Goal: Check status

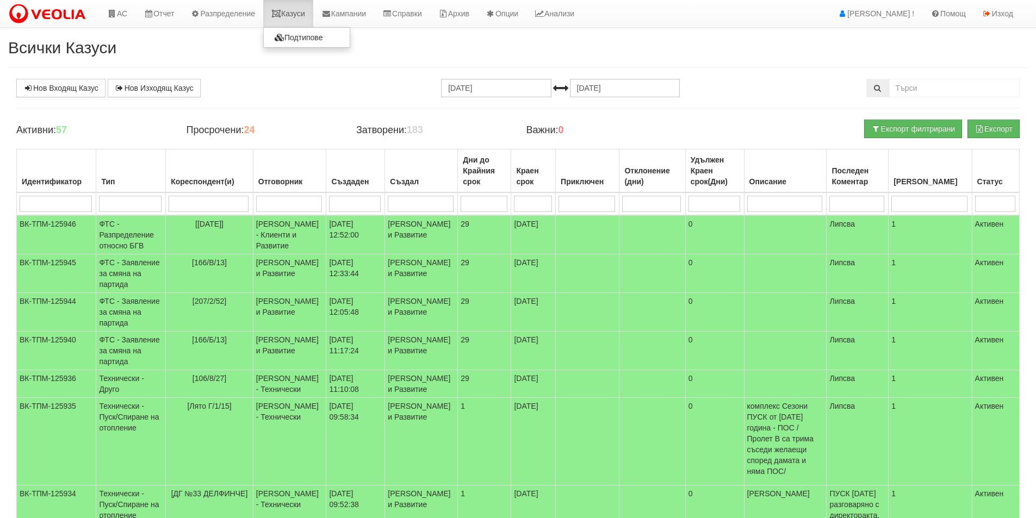
click at [299, 15] on link "Казуси" at bounding box center [288, 13] width 50 height 27
click at [194, 398] on td "[106/8/27]" at bounding box center [210, 384] width 88 height 28
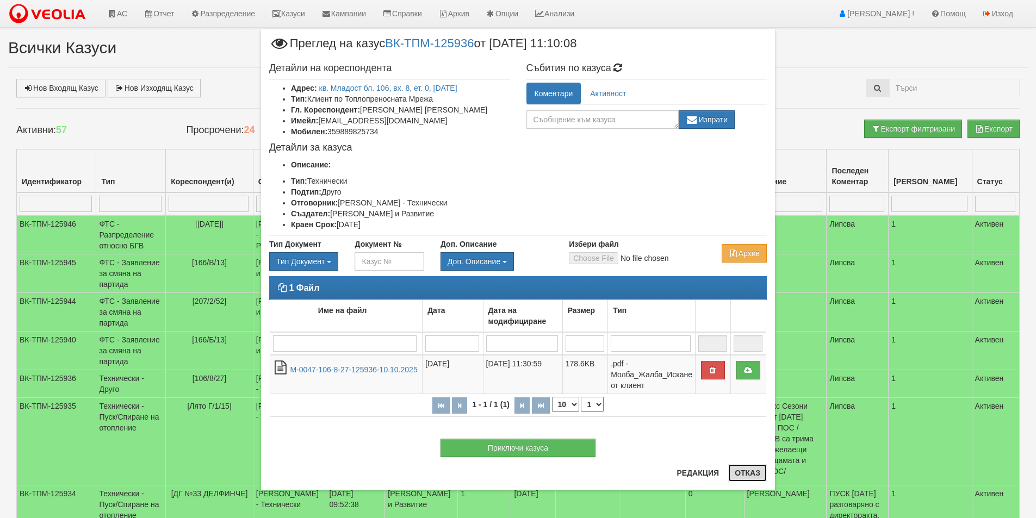
click at [755, 472] on button "Отказ" at bounding box center [747, 472] width 39 height 17
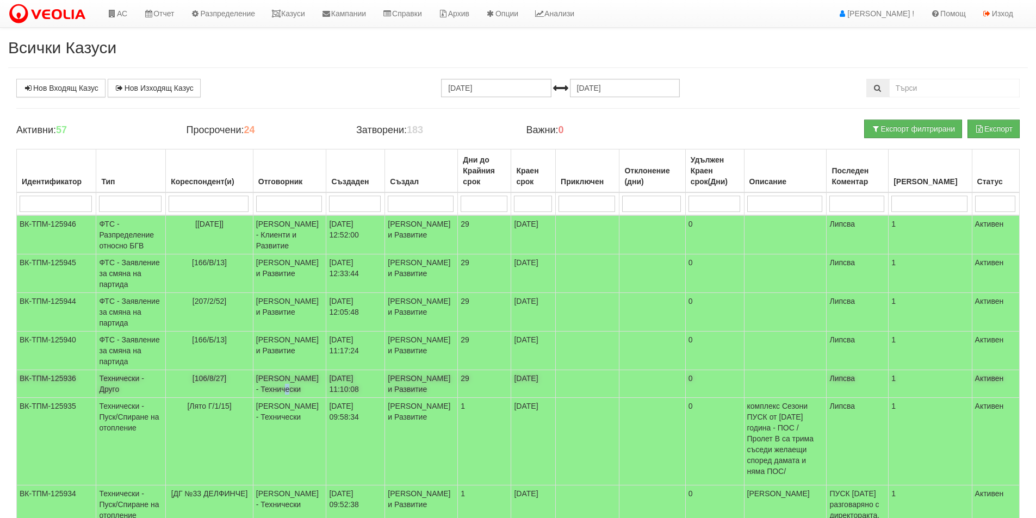
click at [294, 398] on td "[PERSON_NAME] - Технически" at bounding box center [289, 384] width 73 height 28
